Goal: Task Accomplishment & Management: Complete application form

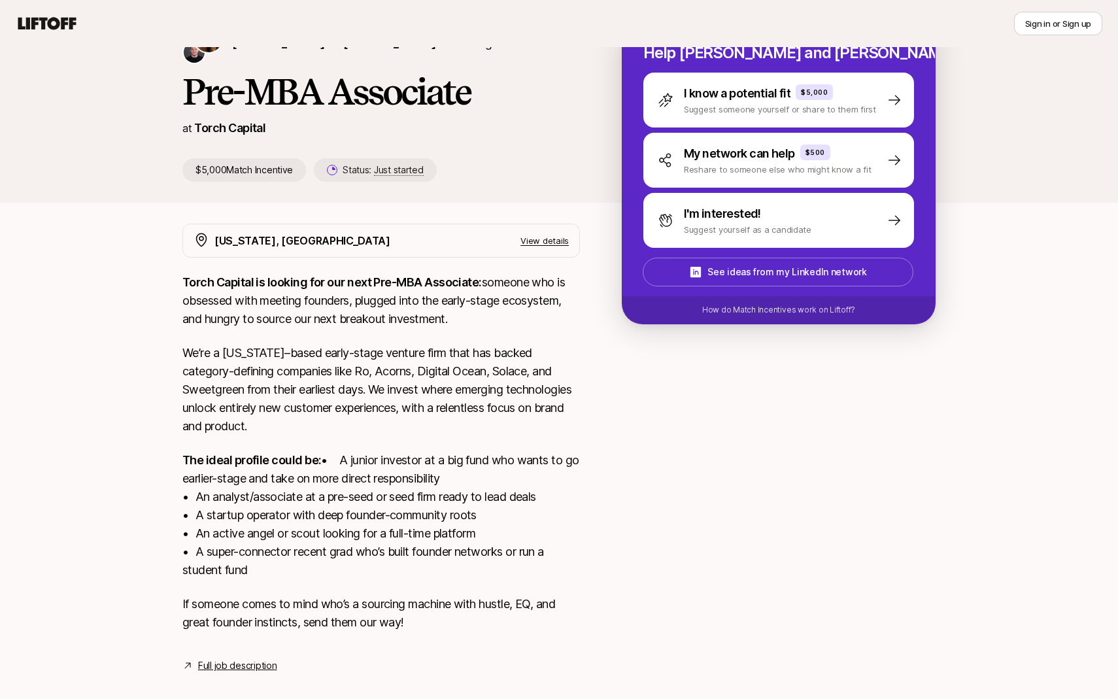
scroll to position [112, 0]
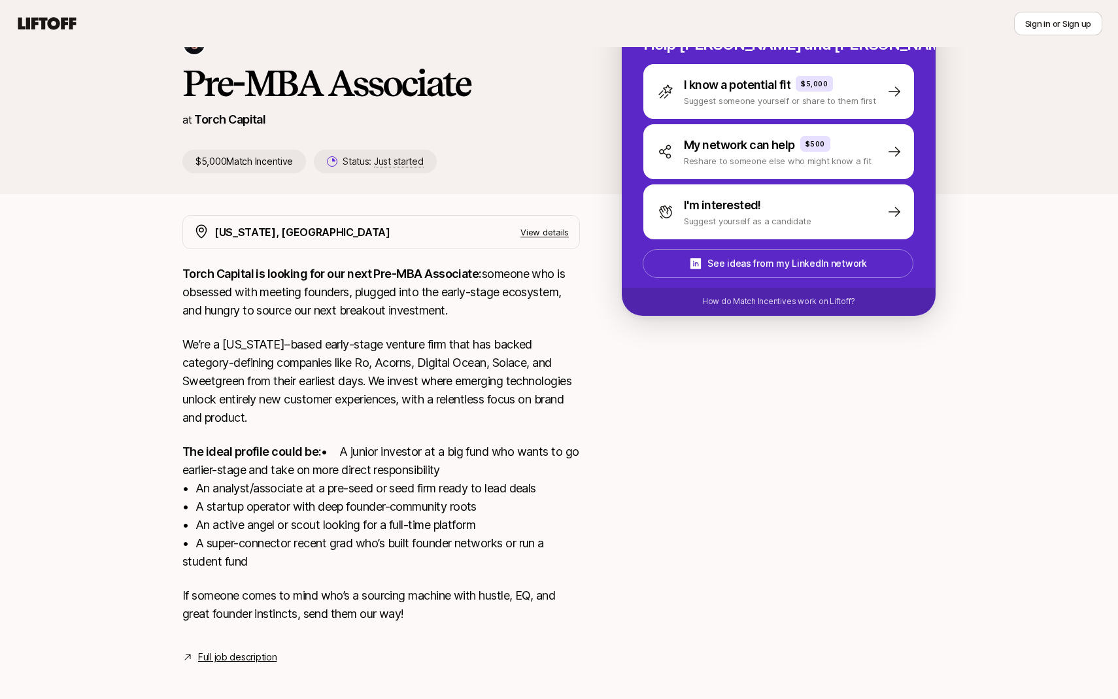
click at [262, 649] on link "Full job description" at bounding box center [237, 657] width 78 height 16
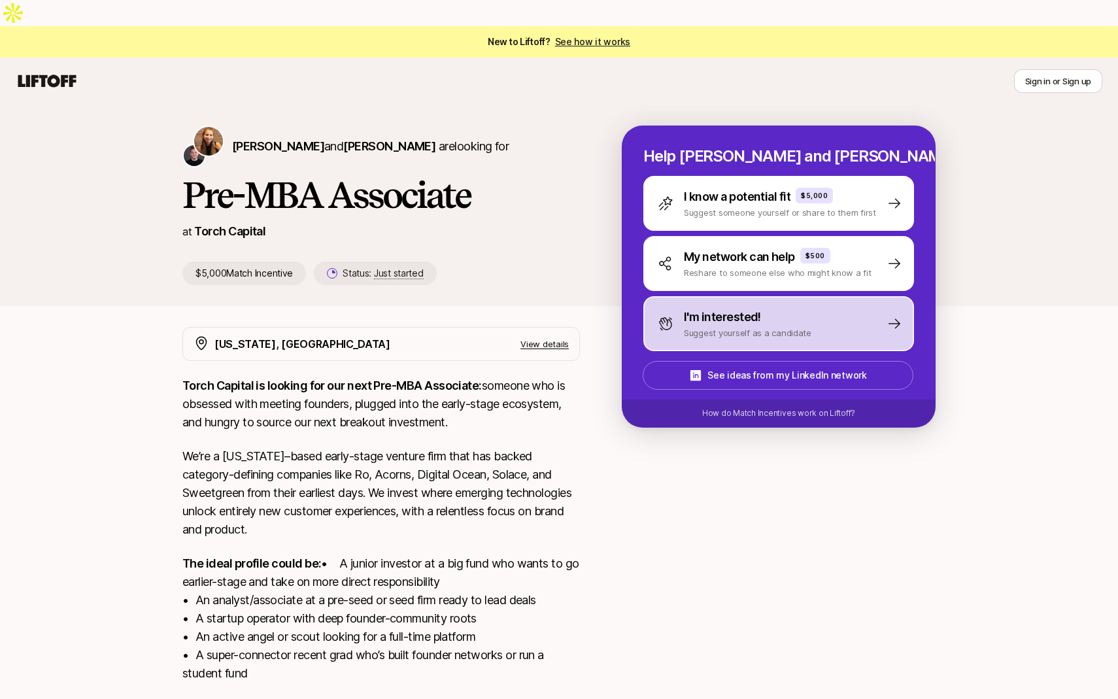
click at [734, 308] on p "I'm interested!" at bounding box center [722, 317] width 77 height 18
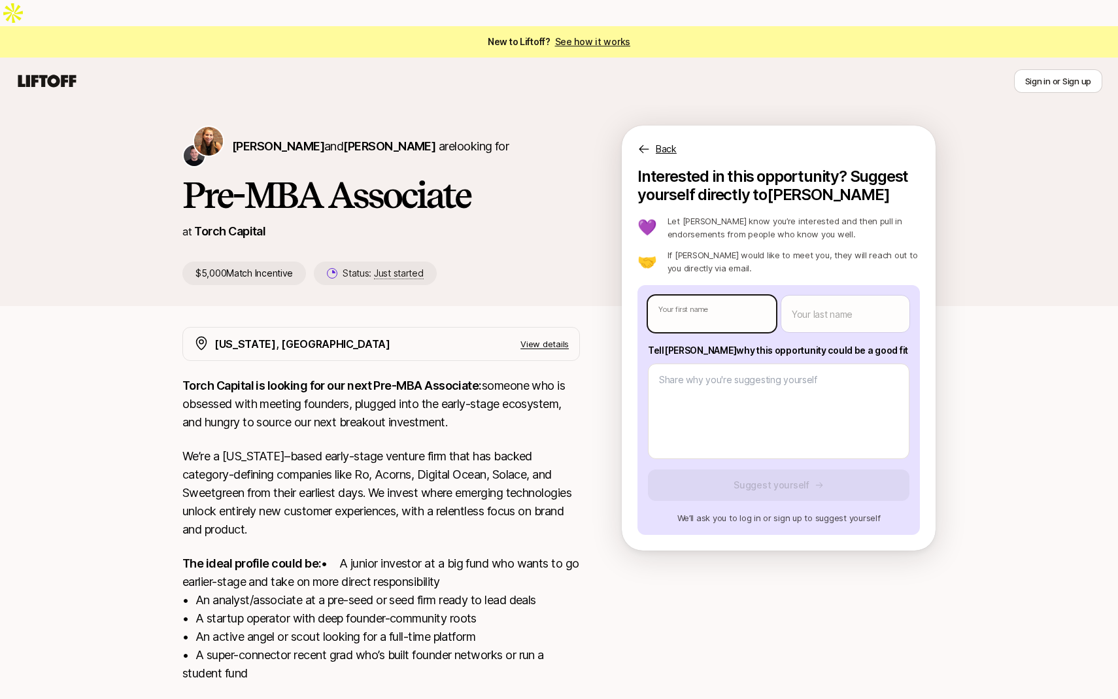
click at [705, 286] on body "New to Liftoff? See how it works Sign in or Sign up Sign in or Sign up Katie Re…" at bounding box center [559, 349] width 1118 height 699
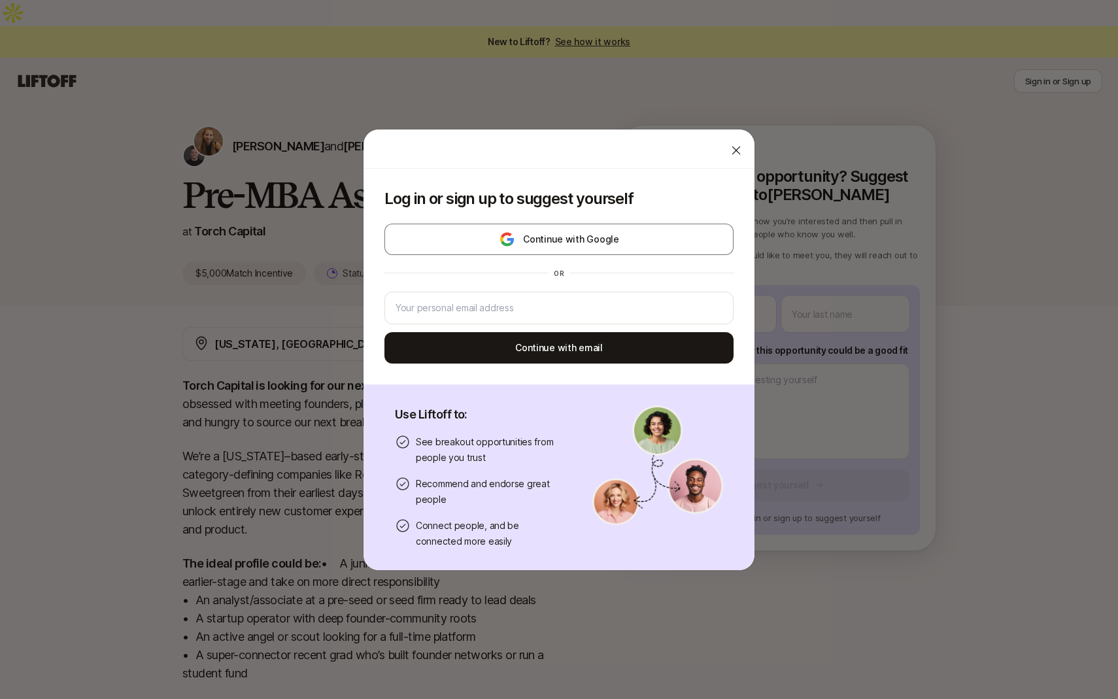
click at [737, 149] on icon at bounding box center [736, 150] width 13 height 13
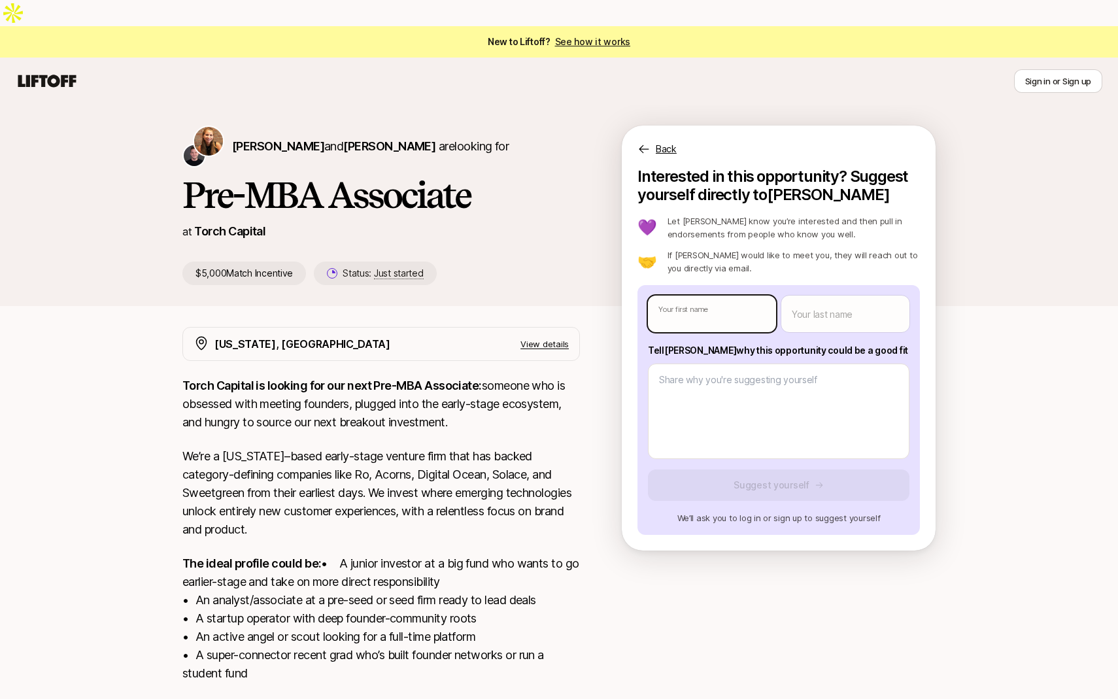
type textarea "x"
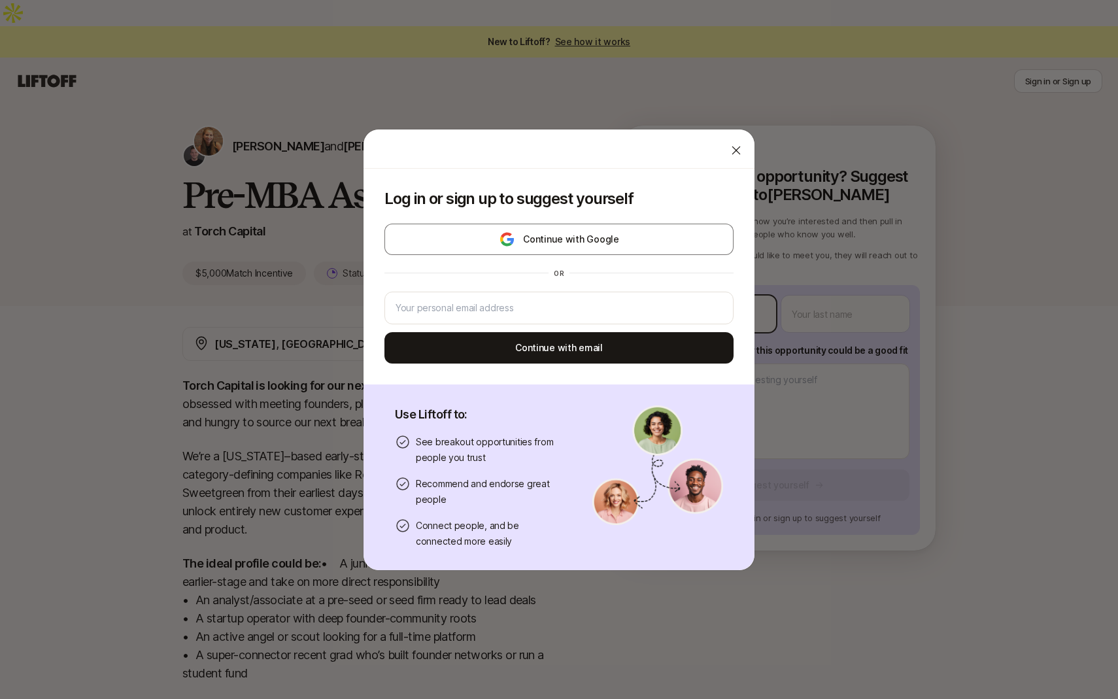
click at [682, 280] on body "New to Liftoff? See how it works Sign in or Sign up Sign in or Sign up Katie Re…" at bounding box center [559, 349] width 1118 height 699
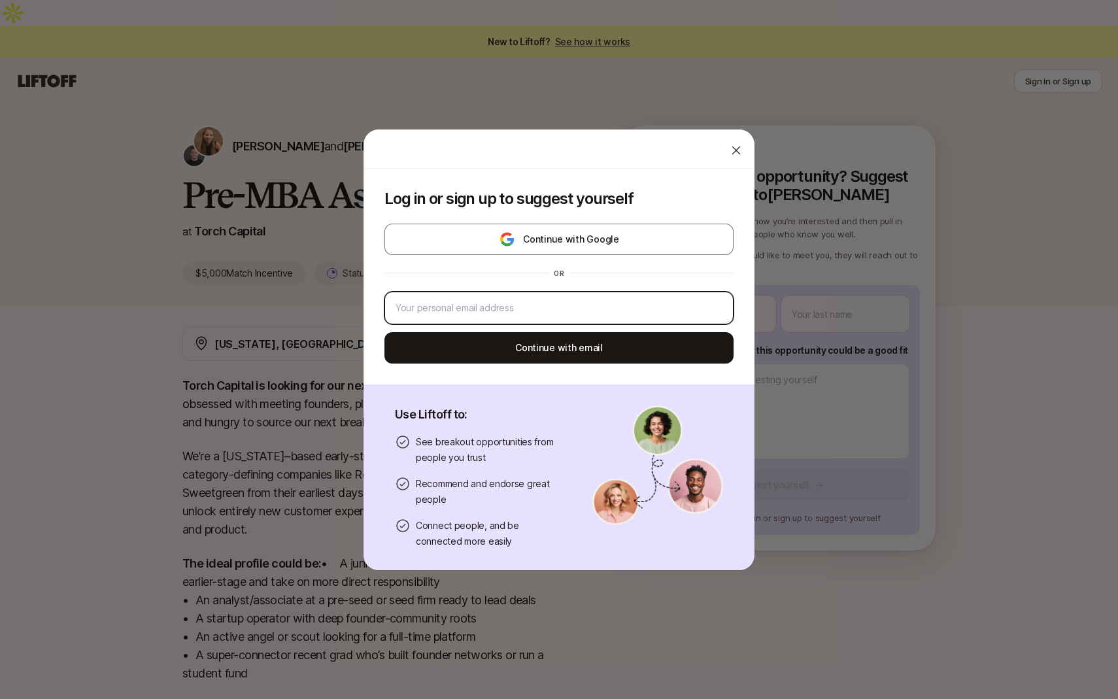
click at [567, 314] on input "email" at bounding box center [559, 308] width 327 height 16
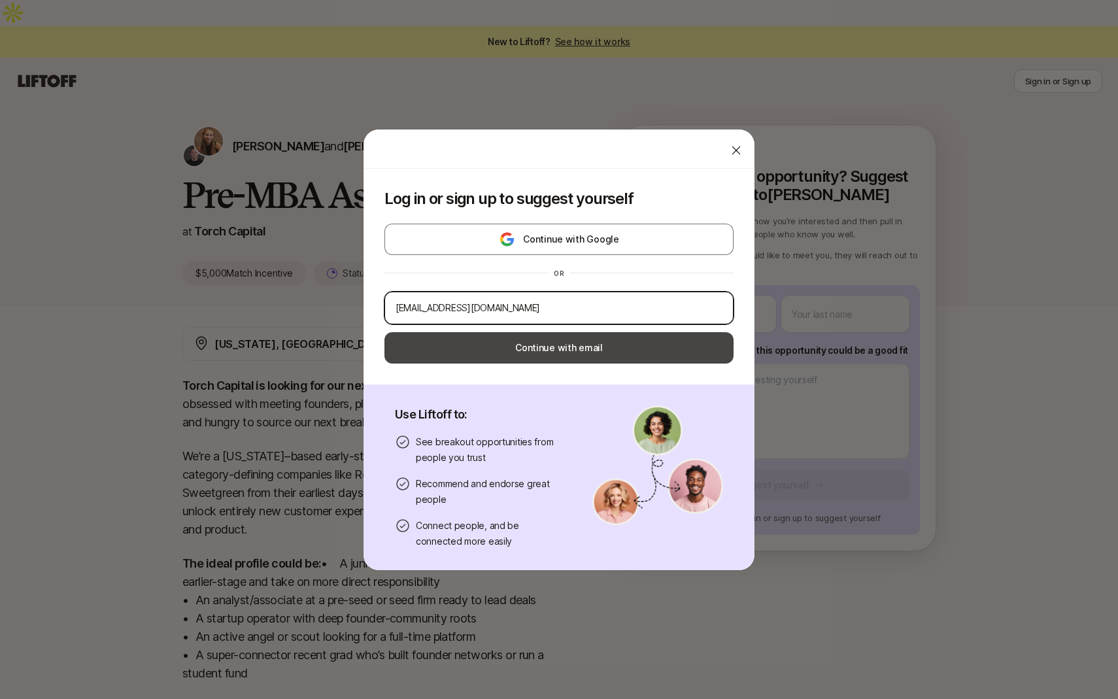
type input "sk866@duke.edu"
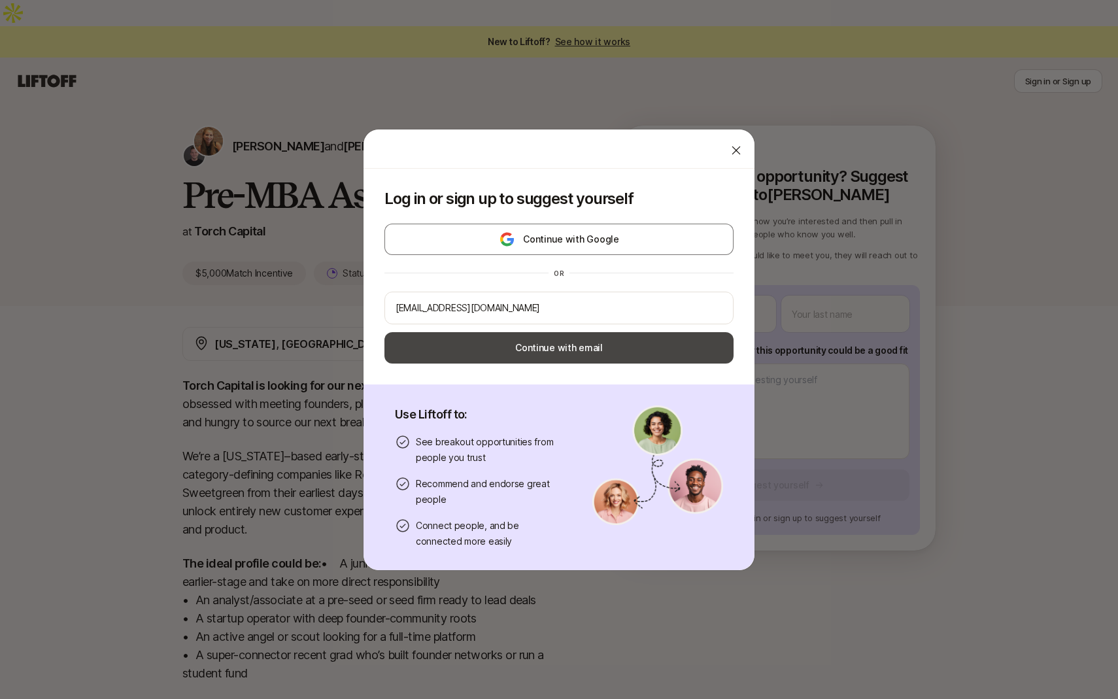
click at [600, 354] on button "Continue with email" at bounding box center [558, 347] width 349 height 31
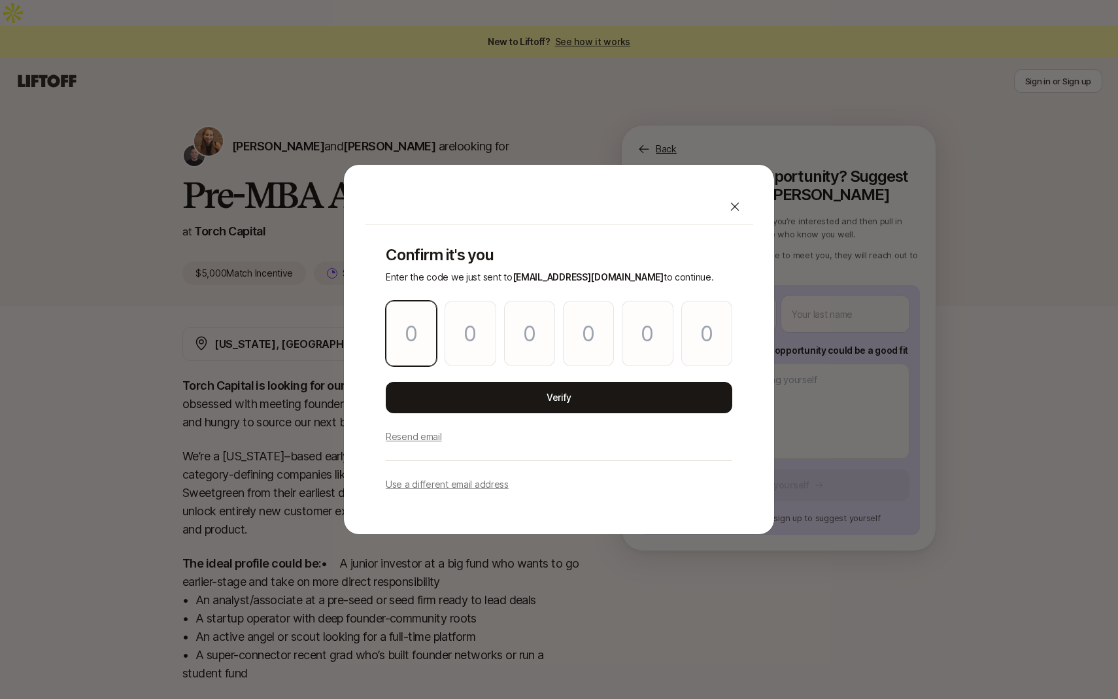
type input "3"
type input "4"
type input "0"
type input "3"
type input "2"
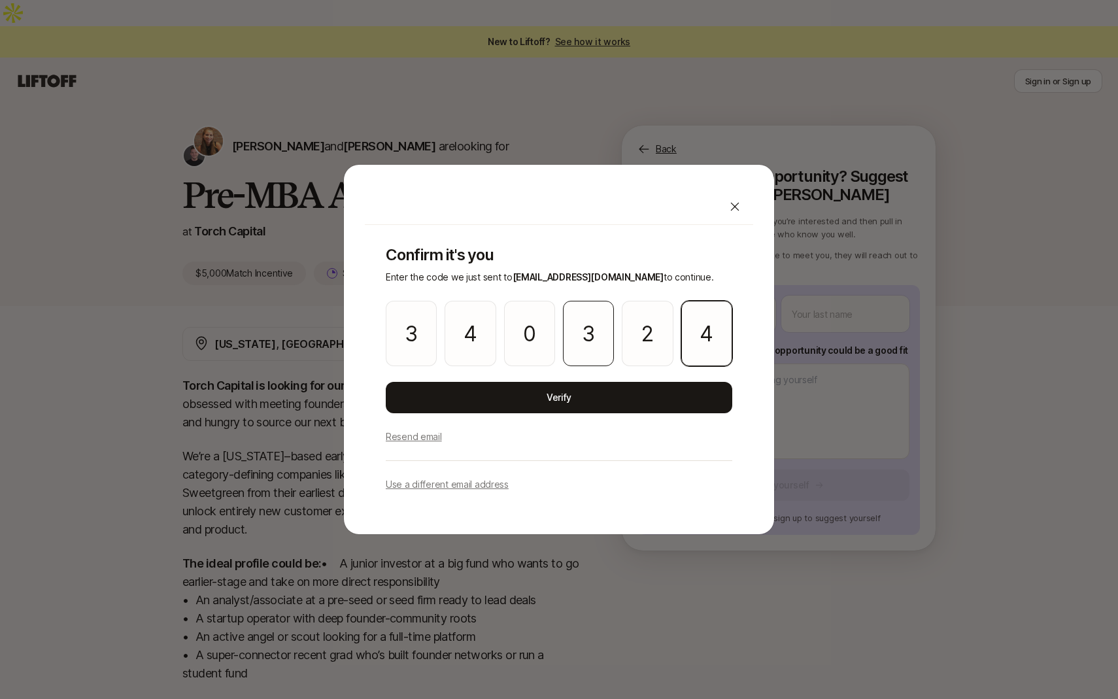
type input "4"
click at [590, 325] on input "3" at bounding box center [588, 333] width 51 height 65
click at [716, 337] on input "4" at bounding box center [706, 333] width 51 height 65
type input "0"
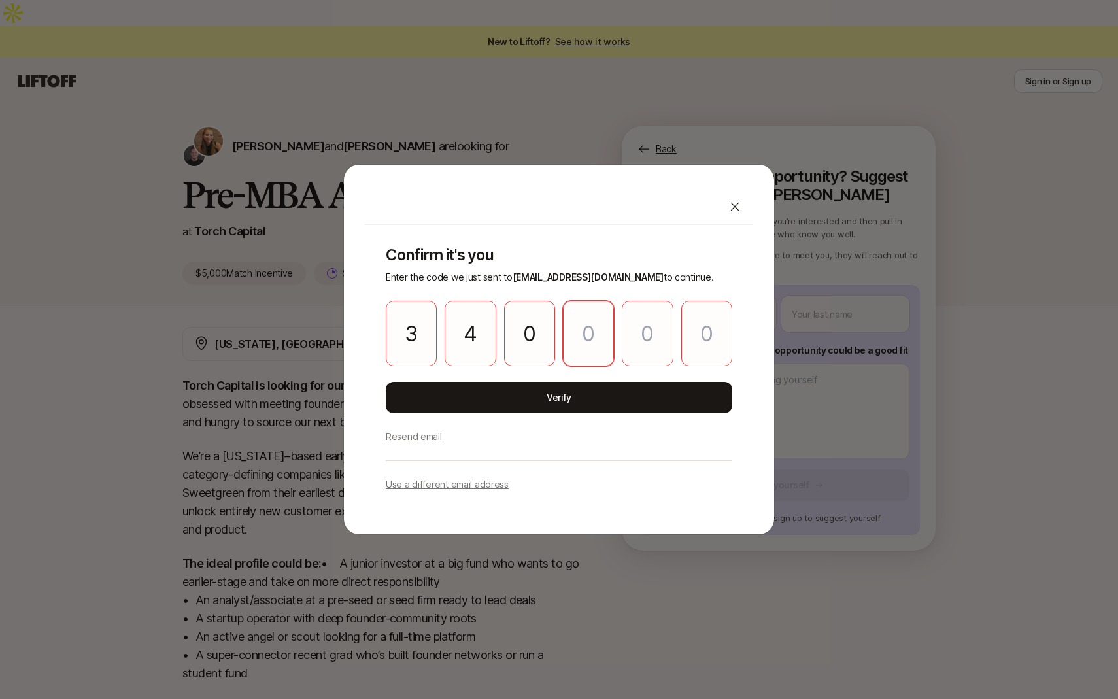
click at [598, 330] on input "Please enter OTP character 4" at bounding box center [588, 333] width 51 height 65
type input "2"
type input "9"
type input "4"
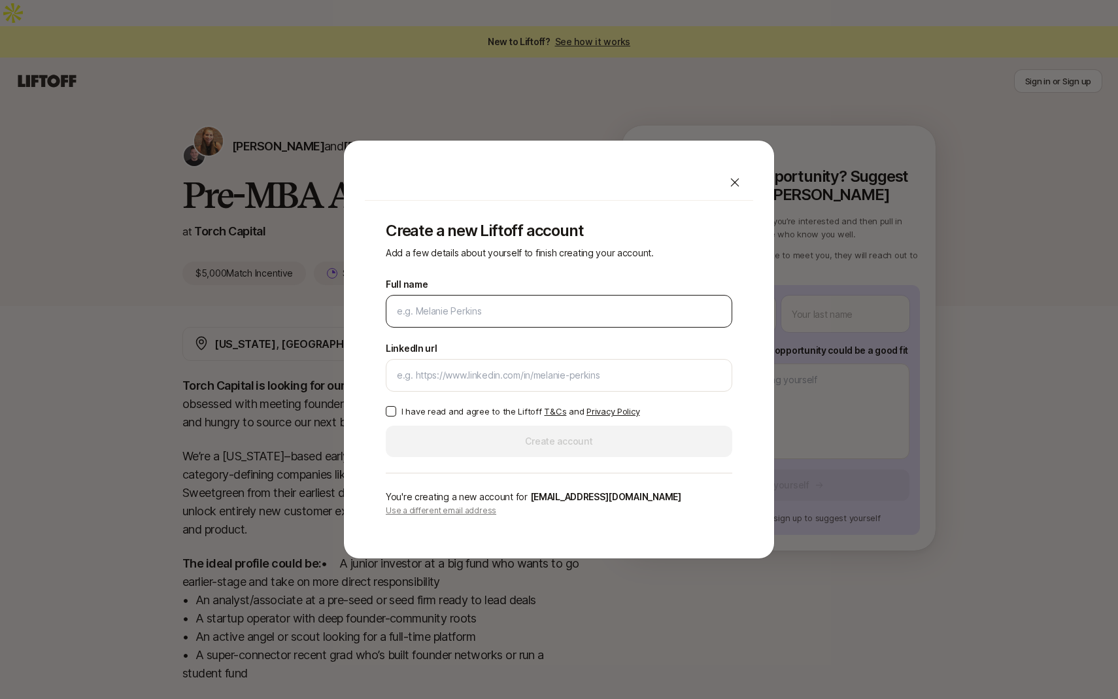
click at [491, 311] on input "Full name" at bounding box center [559, 311] width 324 height 16
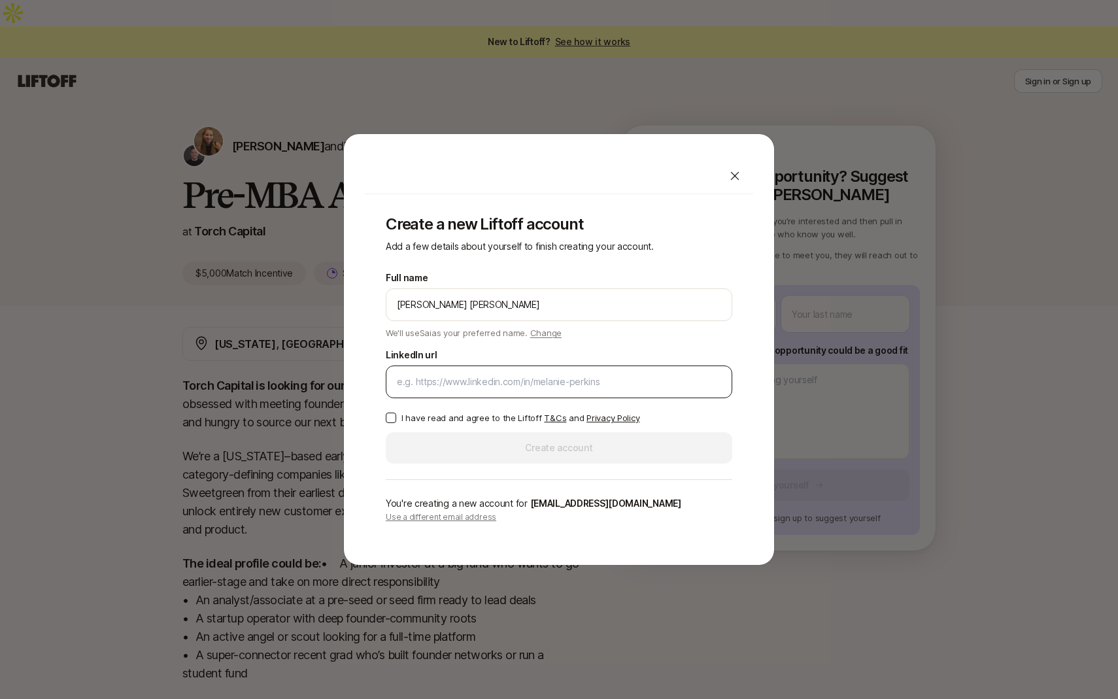
type input "Sai Sree Teja Kethamreddy"
click at [465, 386] on input "LinkedIn url" at bounding box center [559, 382] width 324 height 16
click at [448, 380] on input "LinkedIn url" at bounding box center [559, 382] width 324 height 16
paste input "https://www.linkedin.com/in/saisreetejakethamreddy/"
type input "https://www.linkedin.com/in/saisreetejakethamreddy/"
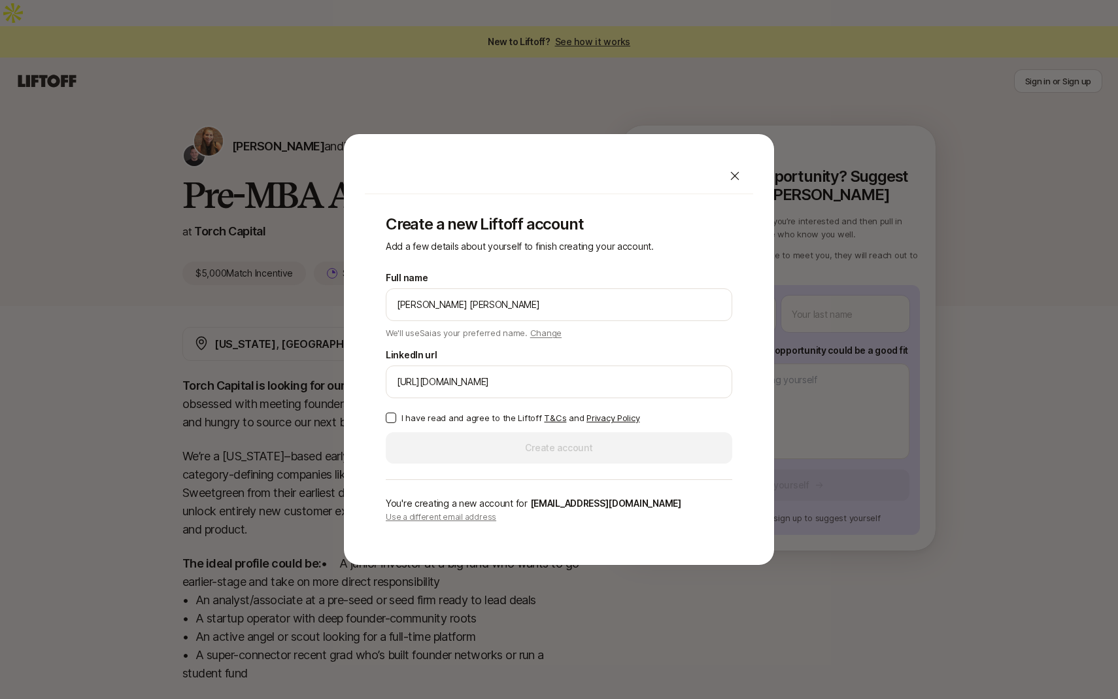
click at [390, 413] on button "I have read and agree to the Liftoff T&Cs and Privacy Policy" at bounding box center [391, 418] width 10 height 10
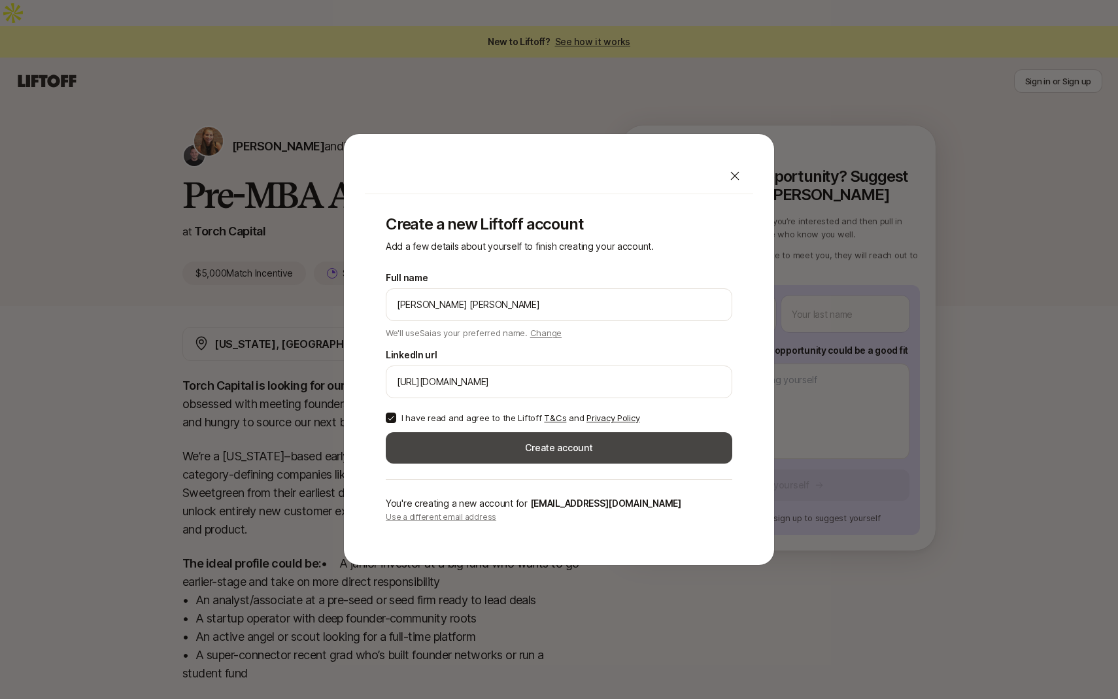
click at [467, 457] on button "Create account" at bounding box center [559, 447] width 346 height 31
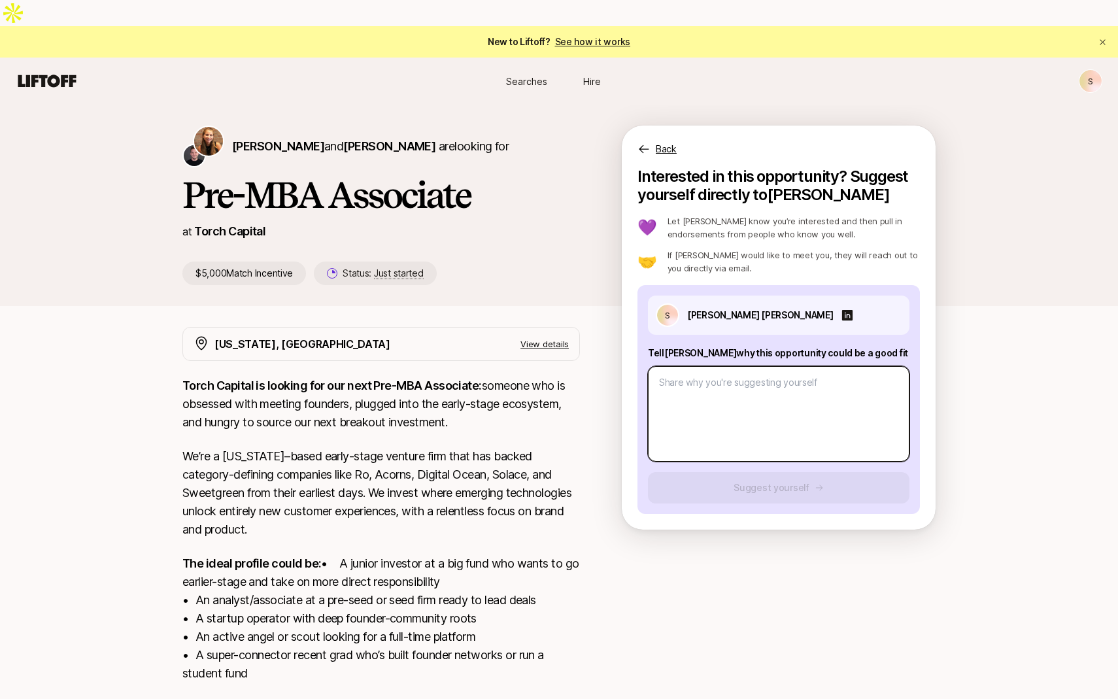
click at [722, 395] on textarea at bounding box center [779, 413] width 262 height 95
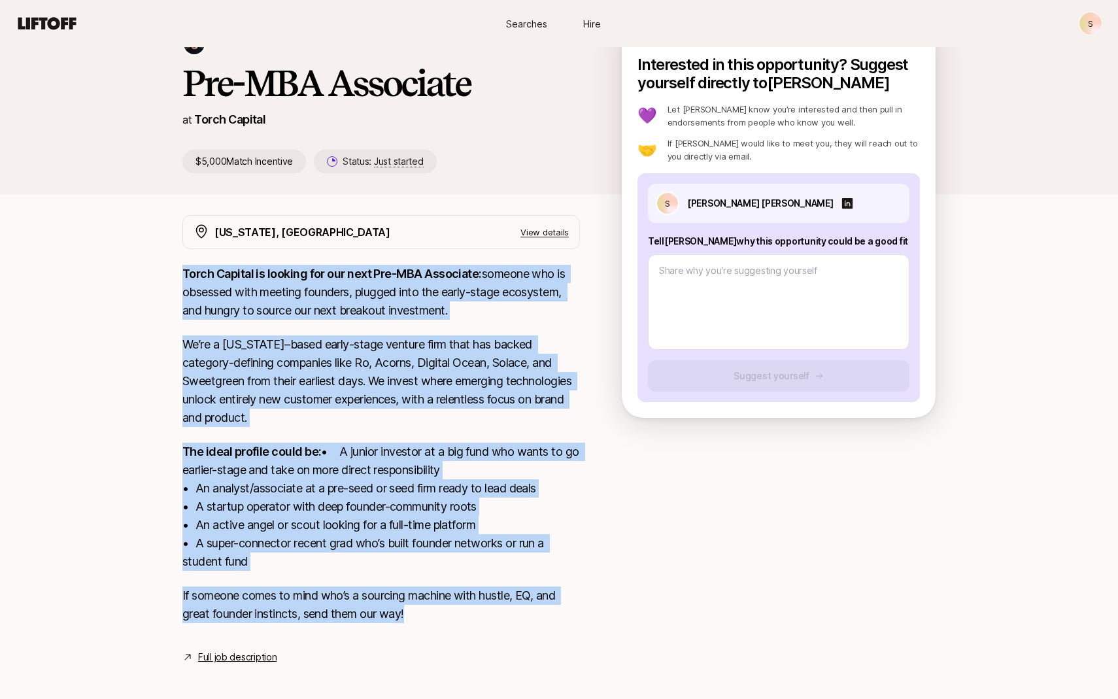
drag, startPoint x: 437, startPoint y: 605, endPoint x: 169, endPoint y: 245, distance: 448.6
click at [169, 245] on div "New York, NY View details Torch Capital is looking for our next Pre-MBA Associa…" at bounding box center [559, 440] width 785 height 450
copy div "Torch Capital is looking for our next Pre-MBA Associate: someone who is obsesse…"
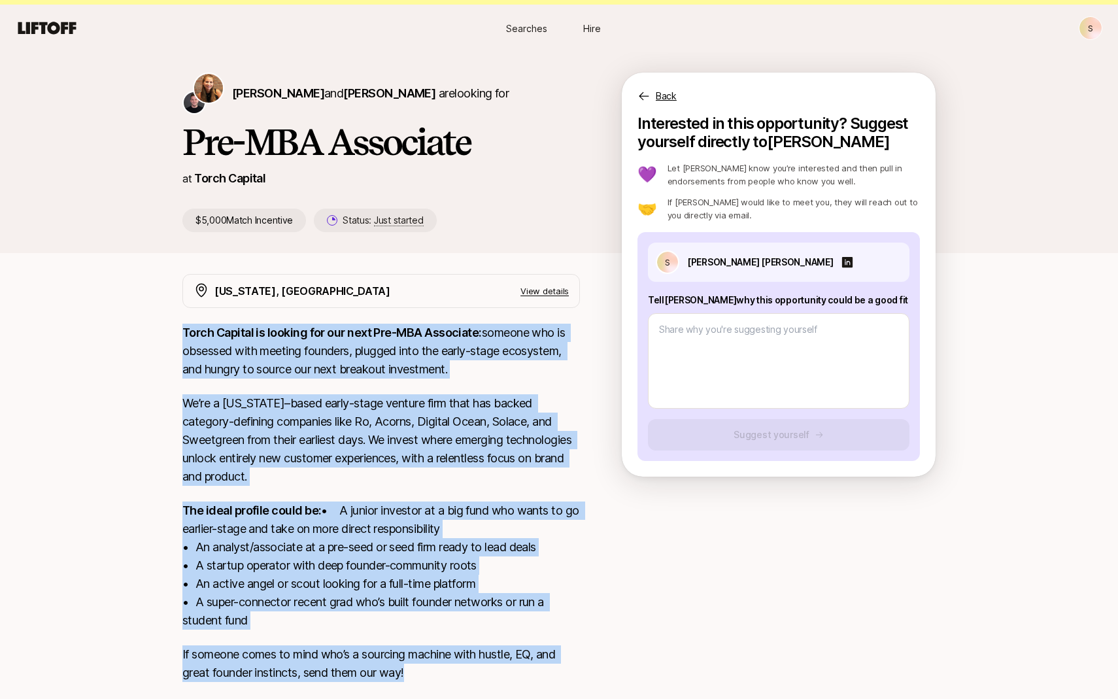
scroll to position [0, 0]
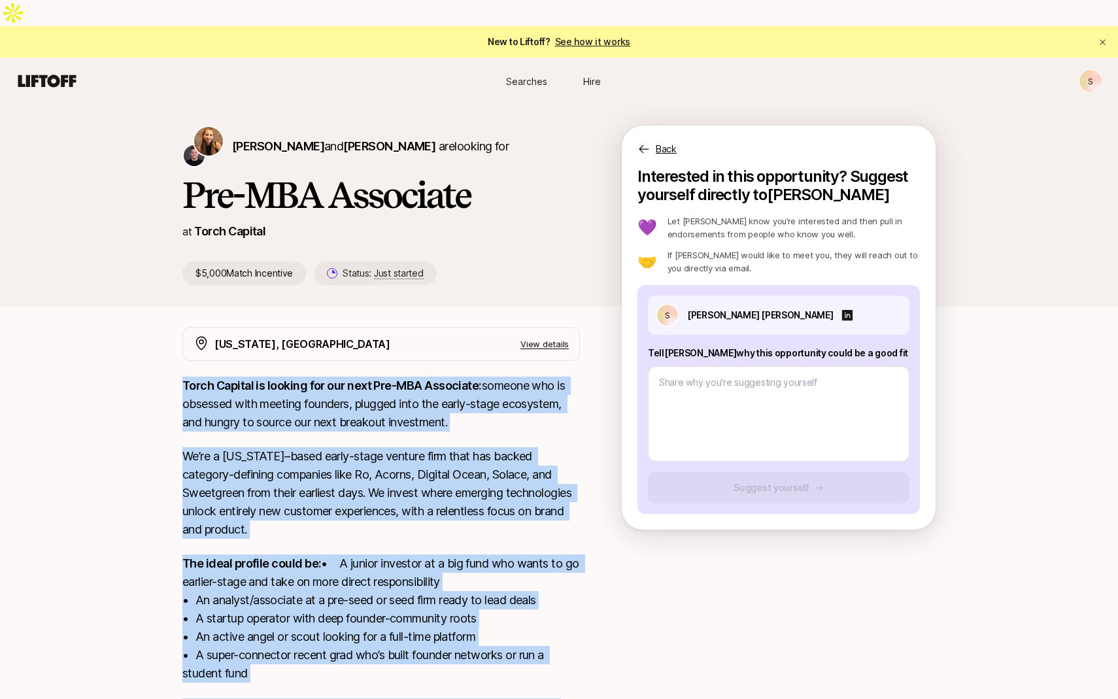
drag, startPoint x: 650, startPoint y: 324, endPoint x: 868, endPoint y: 325, distance: 217.7
click at [868, 345] on p "Tell Katie why this opportunity could be a good fit" at bounding box center [779, 353] width 262 height 16
copy p "Tell Katie why this opportunity could be a good fit"
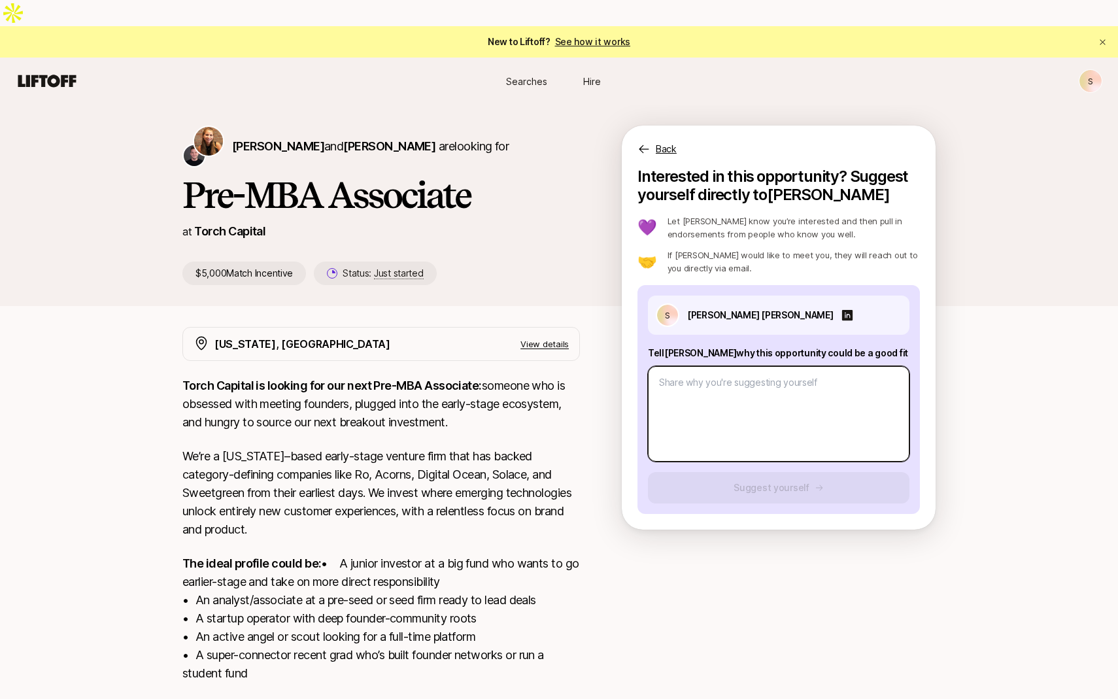
click at [724, 387] on textarea at bounding box center [779, 413] width 262 height 95
paste textarea "This opportunity represents exactly what I've been building toward throughout m…"
type textarea "x"
type textarea "This opportunity represents exactly what I've been building toward throughout m…"
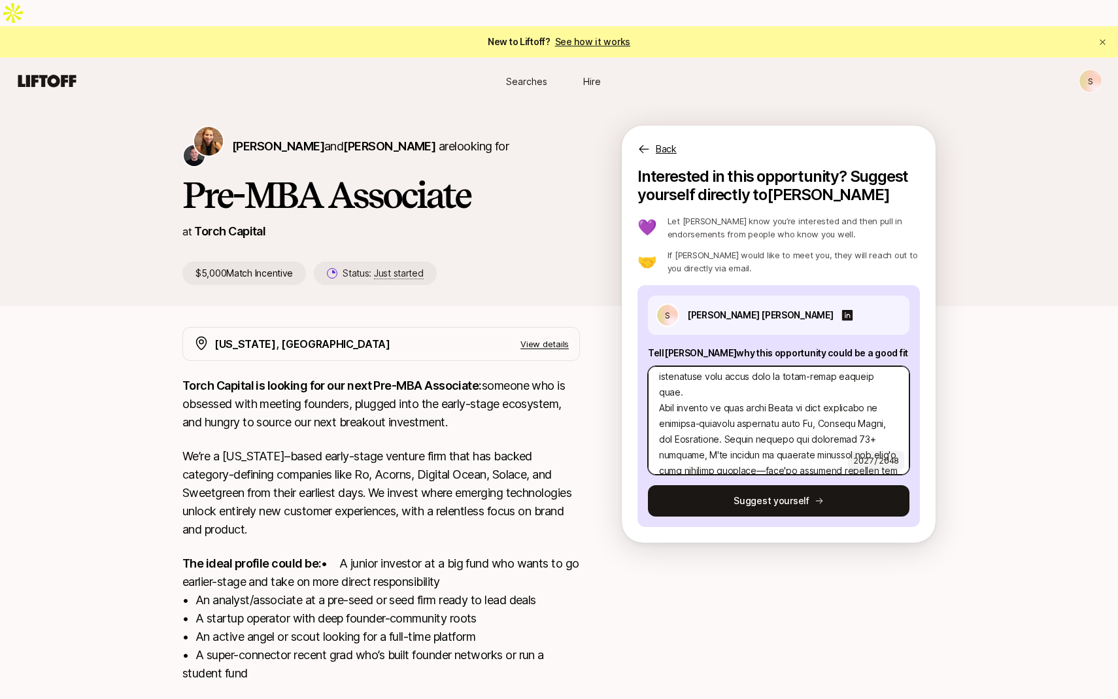
scroll to position [88, 0]
click at [842, 393] on textarea at bounding box center [779, 420] width 262 height 109
type textarea "x"
type textarea "This opportunity represents exactly what I've been building toward throughout m…"
type textarea "x"
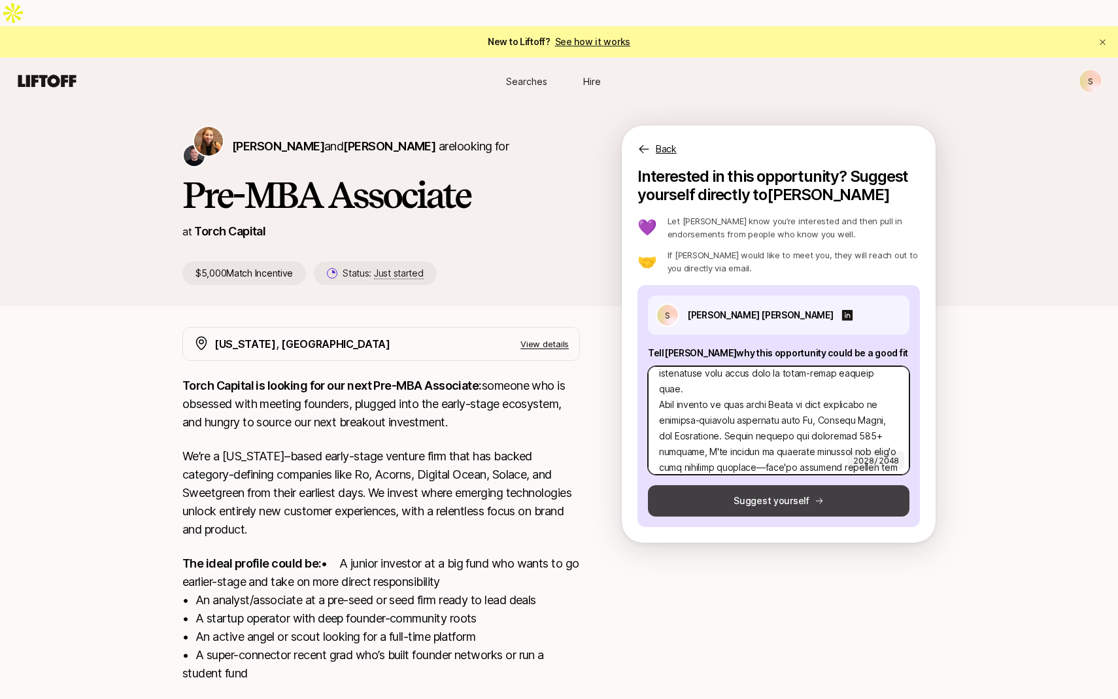
type textarea "This opportunity represents exactly what I've been building toward throughout m…"
click at [811, 485] on button "Suggest yourself" at bounding box center [779, 500] width 262 height 31
type textarea "x"
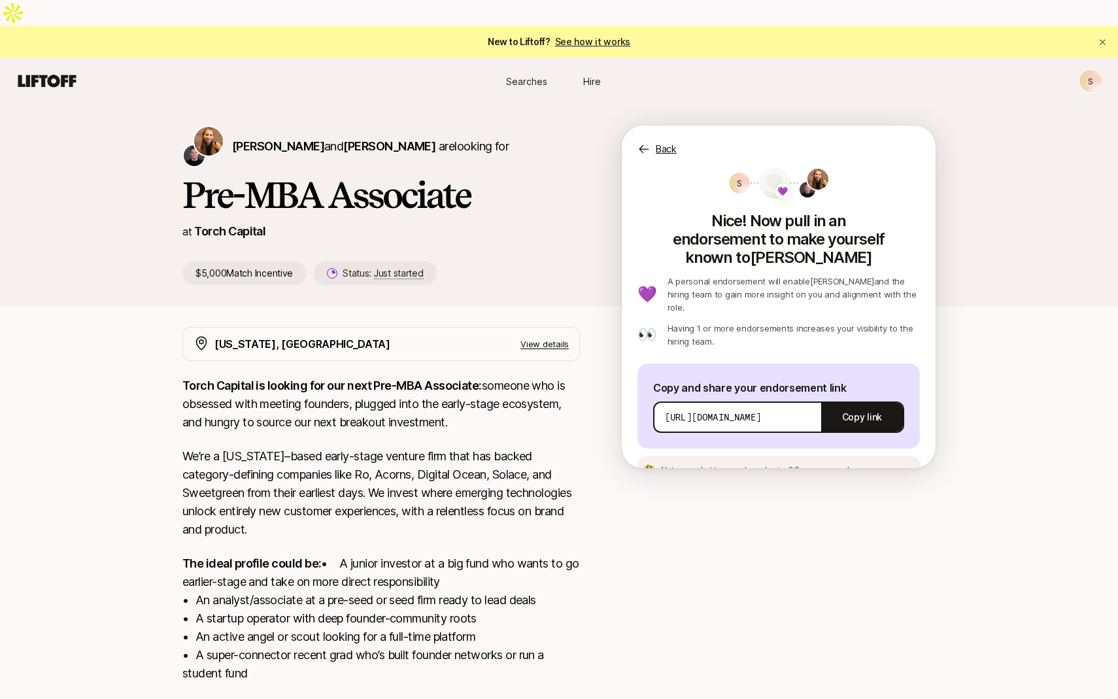
click at [738, 401] on div "https://app.liftoff.xyz/s/xeV2vG?token=2100f767-c02e-4370-a624-fc6bd89823a1&act…" at bounding box center [778, 416] width 251 height 31
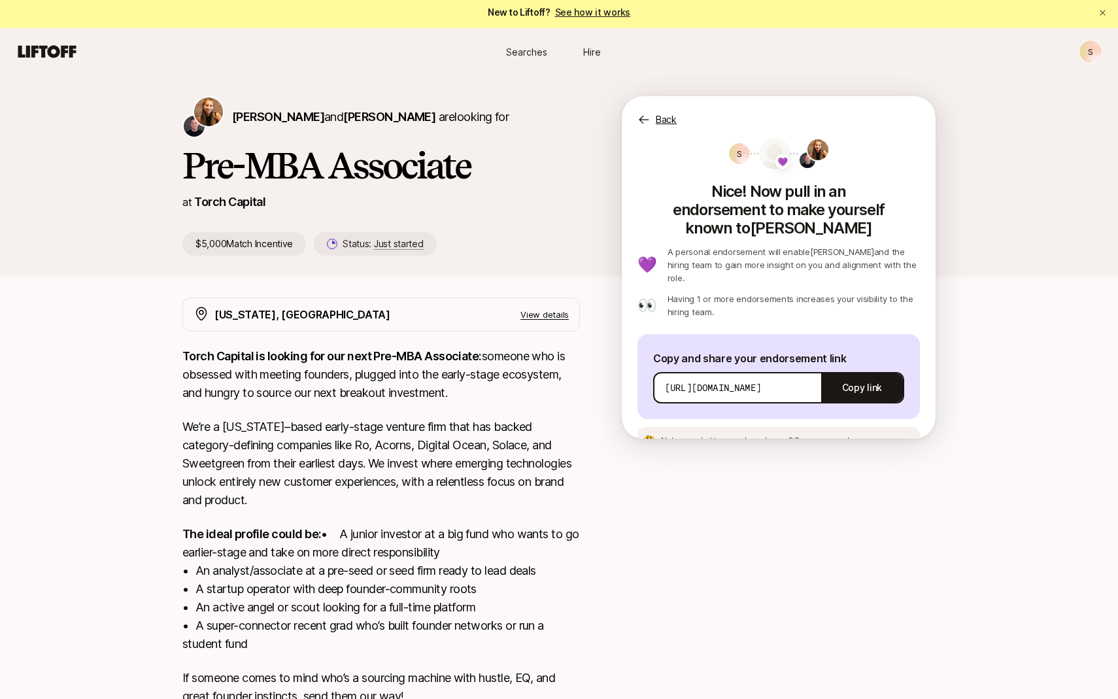
scroll to position [40, 0]
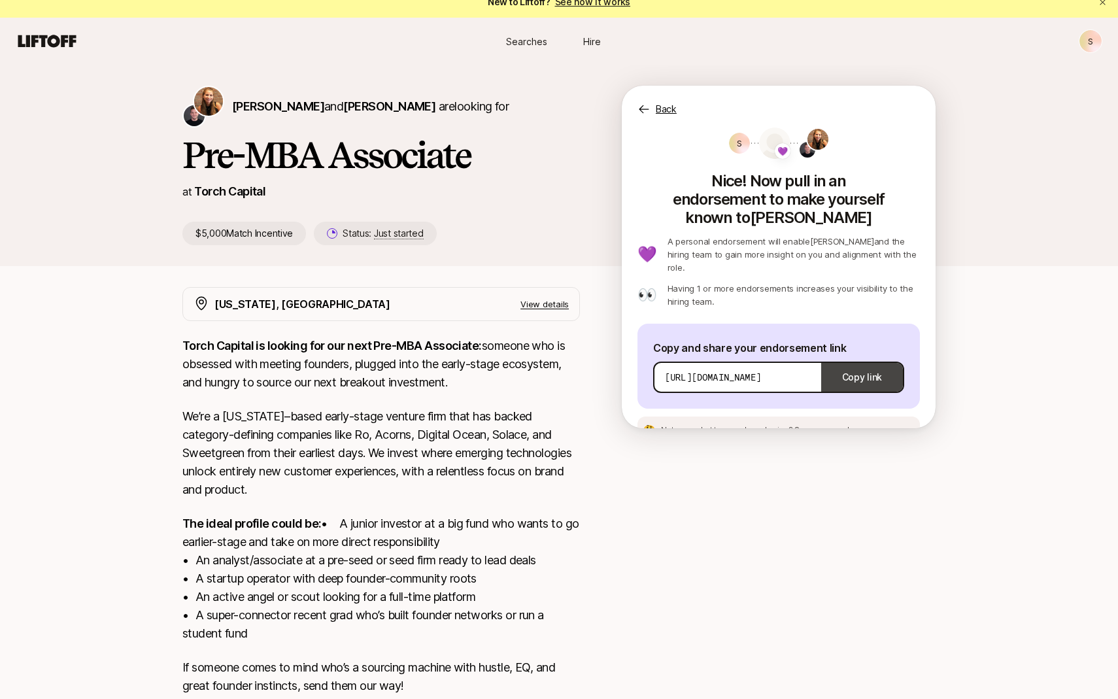
click at [841, 359] on button "Copy link" at bounding box center [862, 377] width 82 height 37
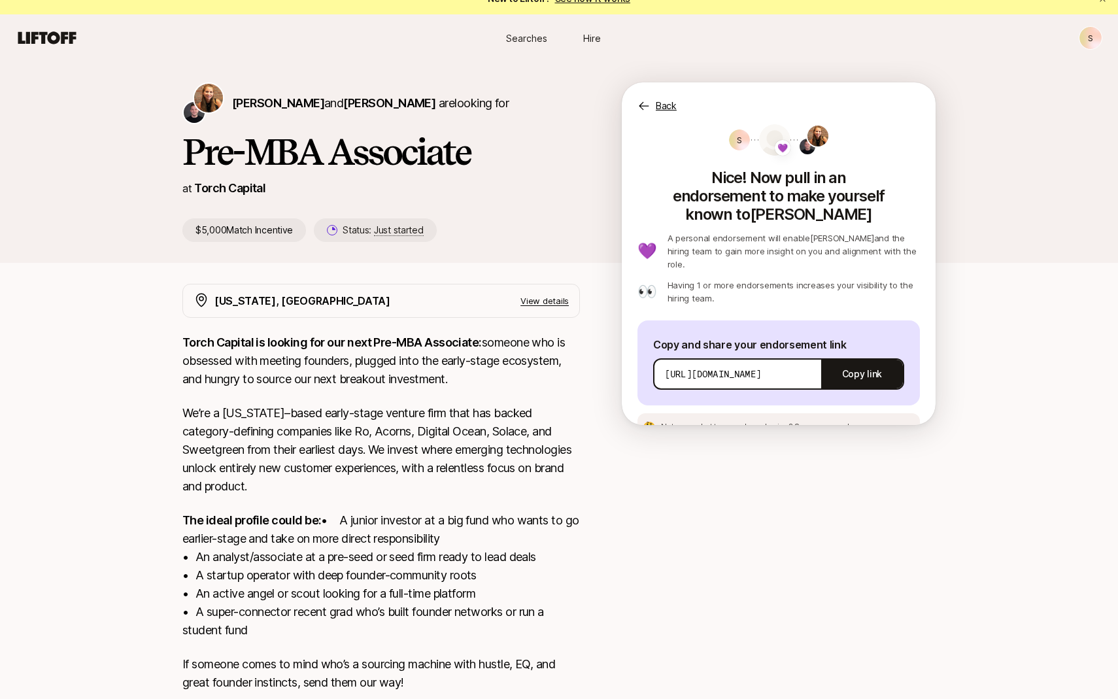
scroll to position [0, 0]
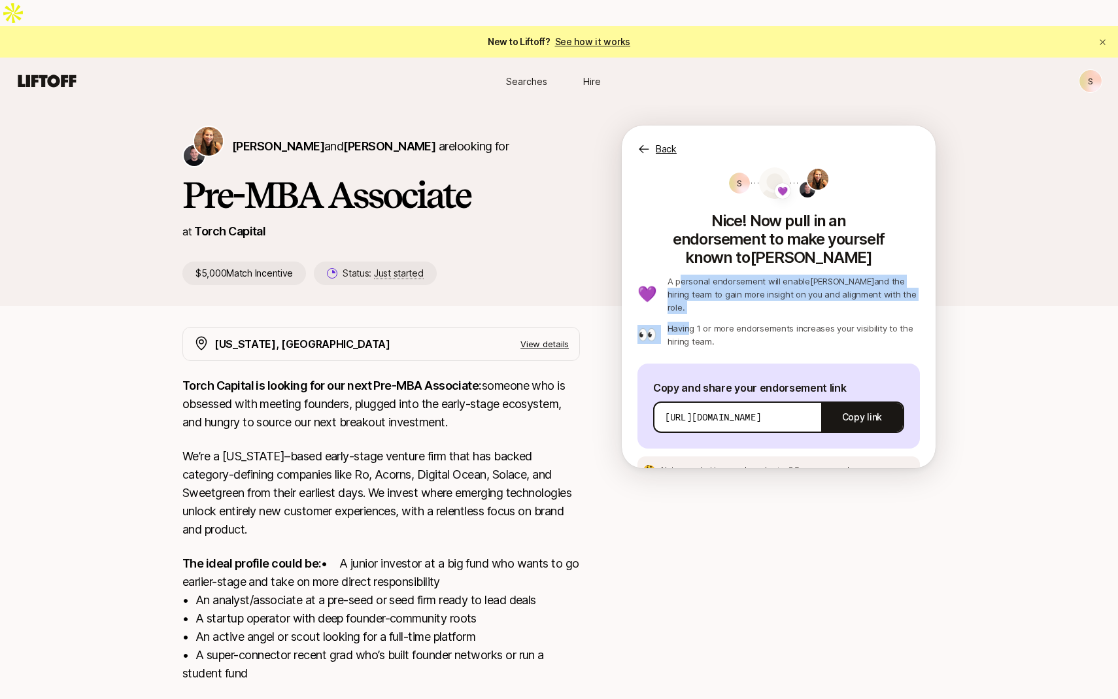
drag, startPoint x: 674, startPoint y: 233, endPoint x: 690, endPoint y: 277, distance: 45.9
click at [690, 277] on div "💜 A personal endorsement will enable Katie and the hiring team to gain more ins…" at bounding box center [778, 311] width 282 height 73
click at [725, 322] on p "Having 1 or more endorsements increases your visibility to the hiring team." at bounding box center [793, 335] width 252 height 26
drag, startPoint x: 754, startPoint y: 277, endPoint x: 657, endPoint y: 235, distance: 106.3
click at [657, 275] on div "💜 A personal endorsement will enable Katie and the hiring team to gain more ins…" at bounding box center [778, 311] width 282 height 73
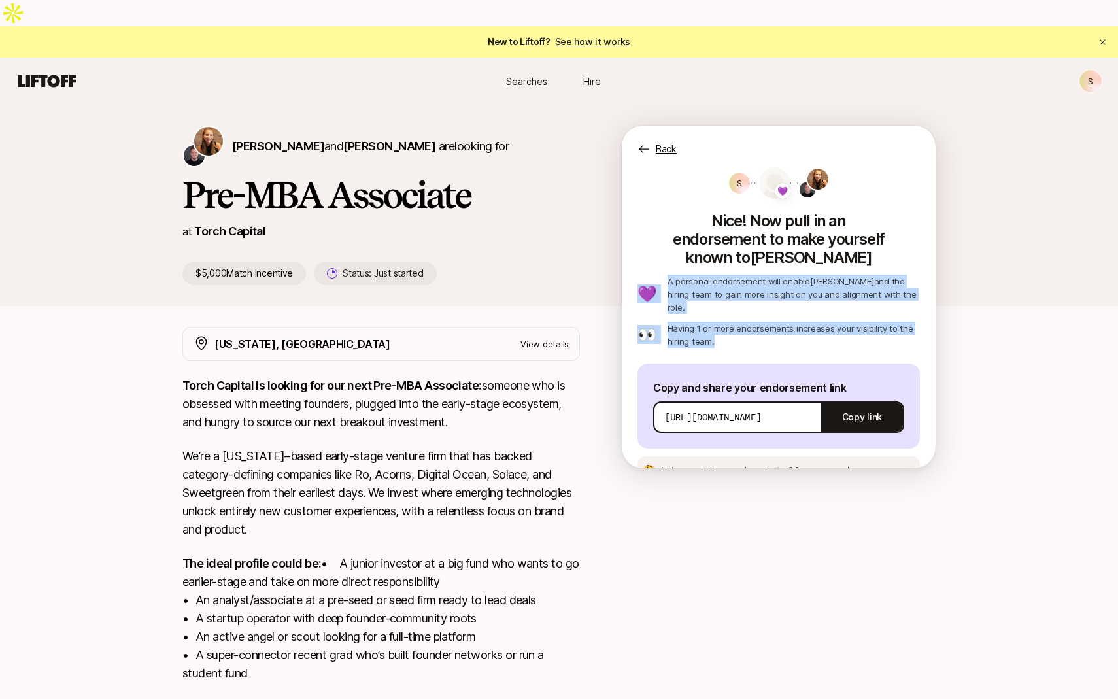
click at [725, 275] on p "A personal endorsement will enable Katie and the hiring team to gain more insig…" at bounding box center [793, 294] width 252 height 39
drag, startPoint x: 718, startPoint y: 283, endPoint x: 661, endPoint y: 233, distance: 76.4
click at [661, 275] on div "💜 A personal endorsement will enable Katie and the hiring team to gain more ins…" at bounding box center [778, 311] width 282 height 73
click at [735, 322] on p "Having 1 or more endorsements increases your visibility to the hiring team." at bounding box center [793, 335] width 252 height 26
drag, startPoint x: 735, startPoint y: 280, endPoint x: 661, endPoint y: 230, distance: 89.6
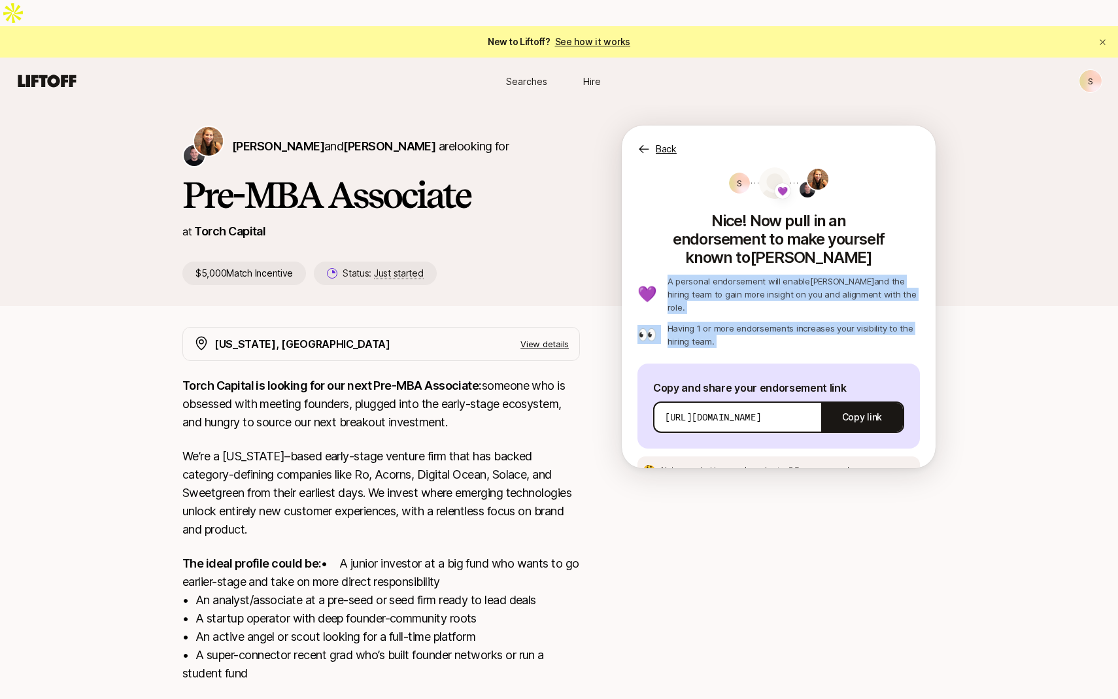
click at [661, 275] on div "💜 A personal endorsement will enable Katie and the hiring team to gain more ins…" at bounding box center [778, 311] width 282 height 73
click at [807, 167] on span at bounding box center [818, 179] width 24 height 24
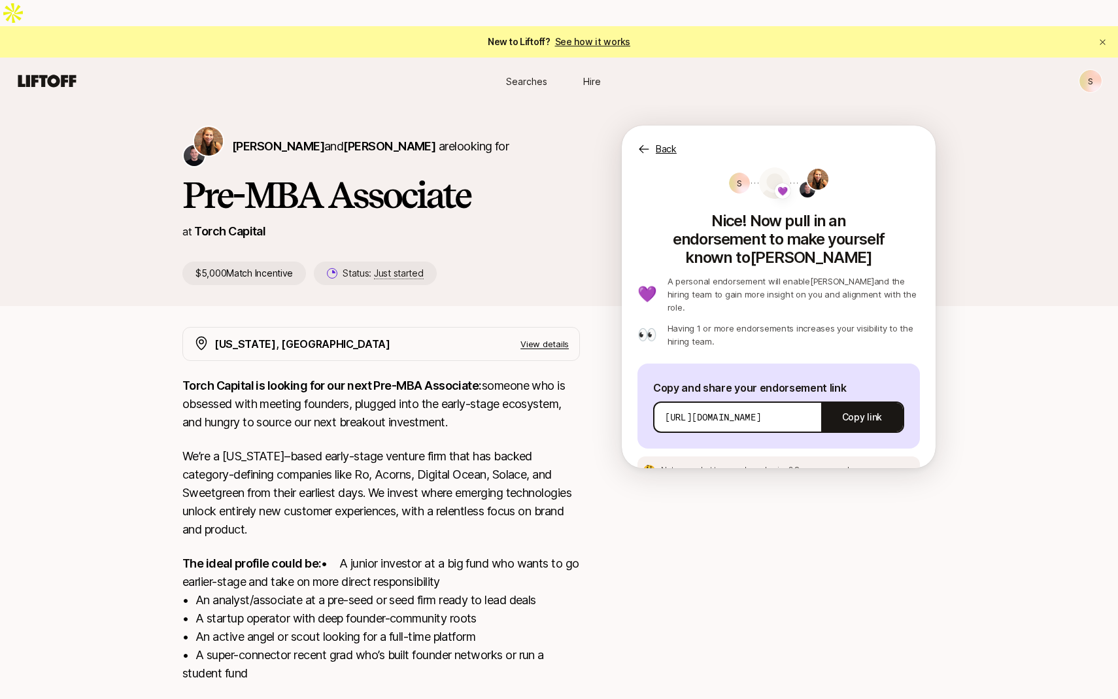
click at [817, 169] on img at bounding box center [817, 179] width 21 height 21
click at [868, 399] on button "Copy link" at bounding box center [862, 417] width 82 height 37
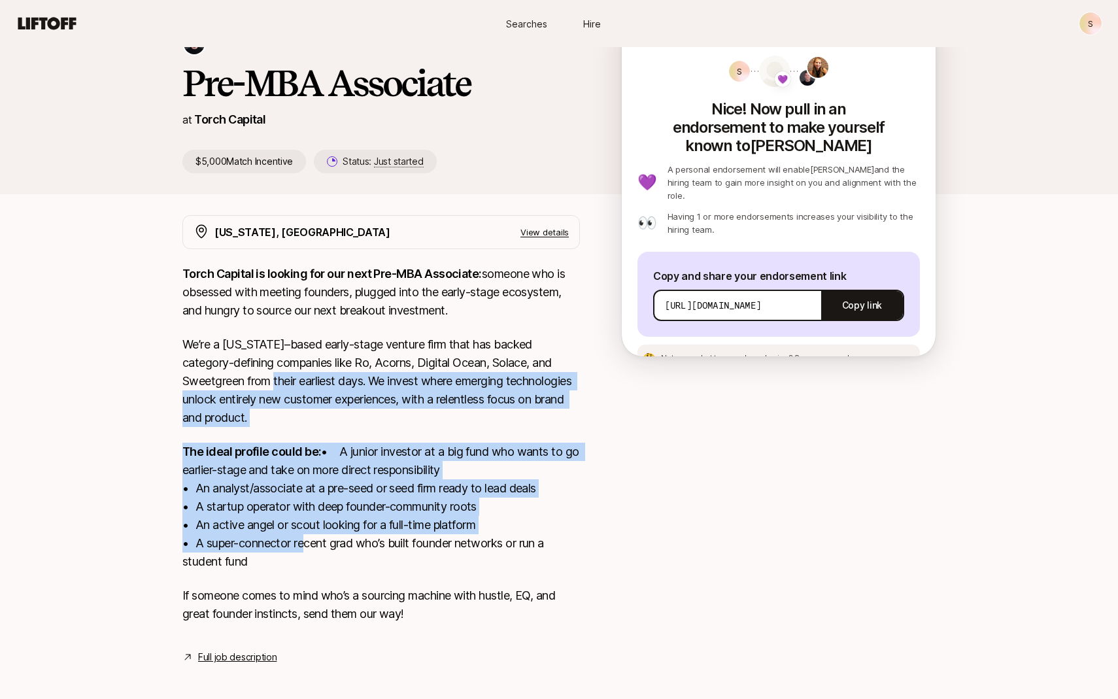
drag, startPoint x: 287, startPoint y: 350, endPoint x: 322, endPoint y: 592, distance: 244.4
click at [322, 590] on div "Torch Capital is looking for our next Pre-MBA Associate: someone who is obsesse…" at bounding box center [380, 452] width 397 height 374
